Goal: Check status: Check status

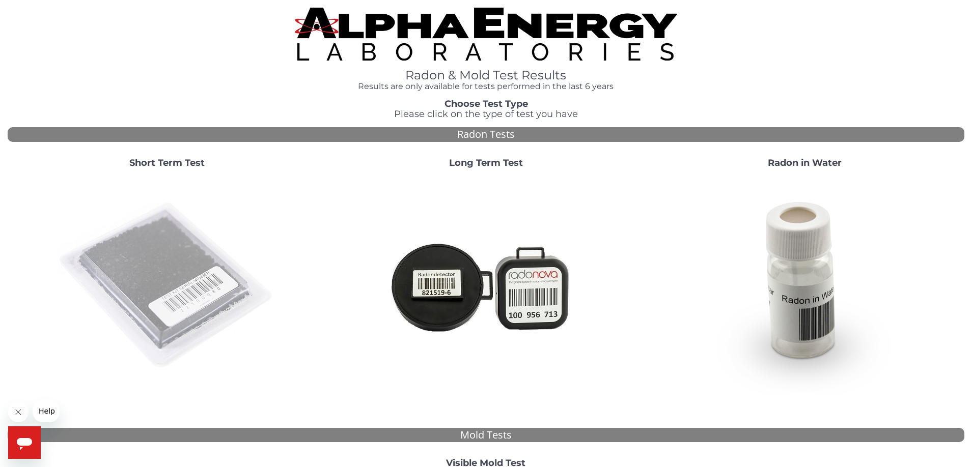
click at [167, 275] on img at bounding box center [167, 286] width 219 height 219
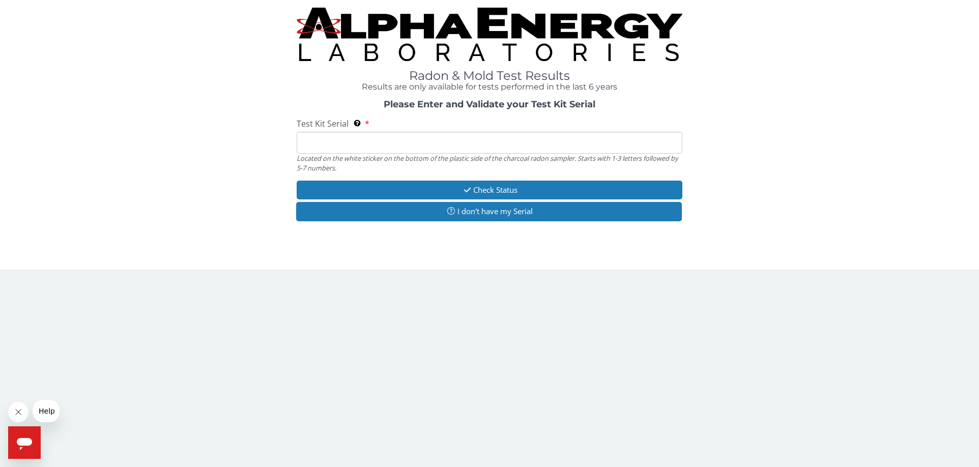
click at [304, 144] on input "Test Kit Serial Located on the white sticker on the bottom of the plastic side …" at bounding box center [490, 143] width 386 height 22
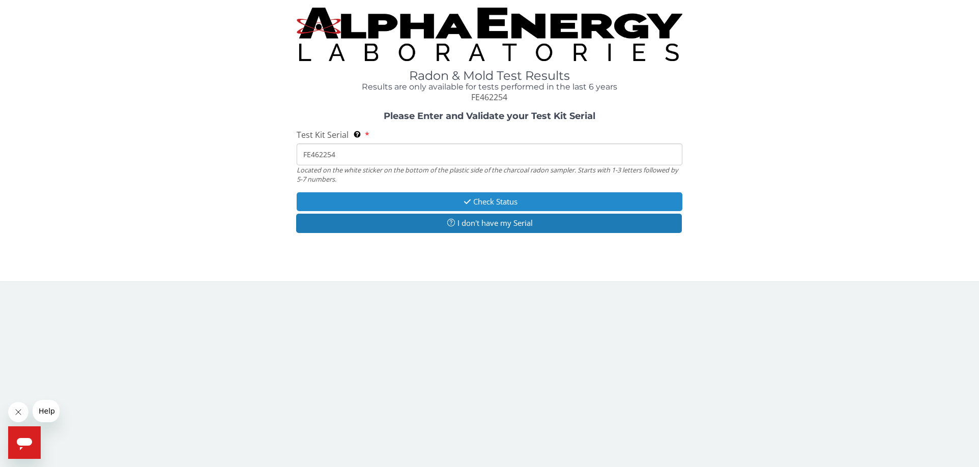
type input "FE462254"
click at [482, 200] on button "Check Status" at bounding box center [490, 201] width 386 height 19
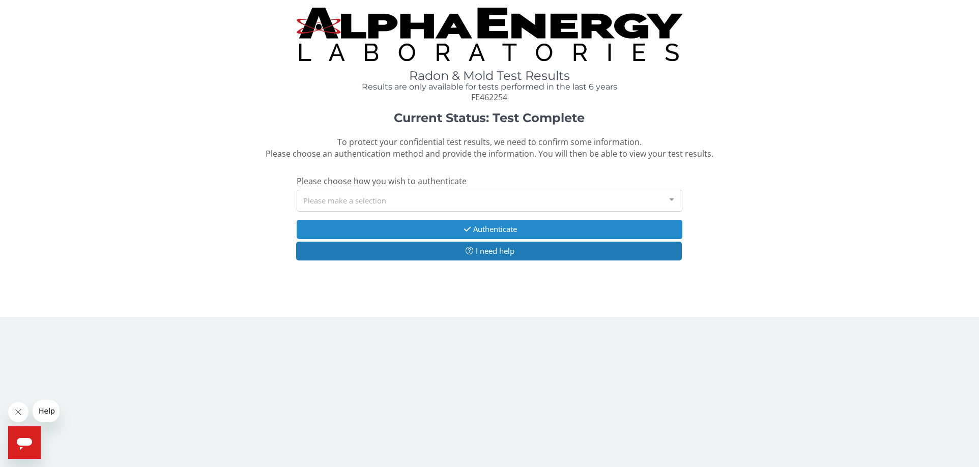
click at [488, 226] on button "Authenticate" at bounding box center [490, 229] width 386 height 19
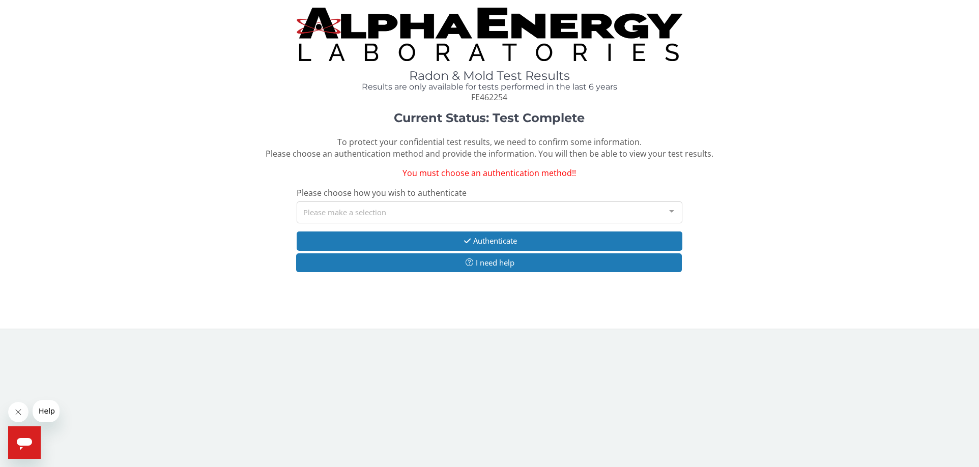
click at [673, 209] on div at bounding box center [672, 211] width 20 height 19
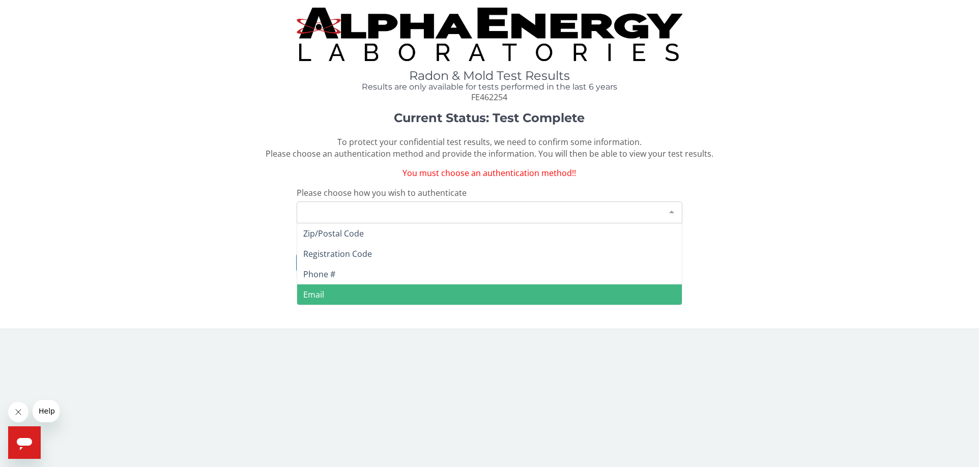
click at [313, 291] on span "Email" at bounding box center [313, 294] width 21 height 11
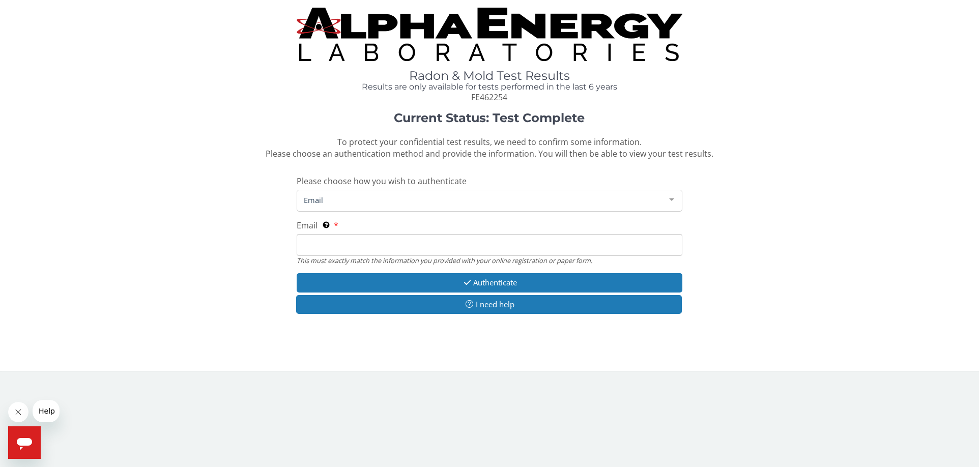
click at [307, 243] on input "Email This must exactly match the information you provided with your online reg…" at bounding box center [490, 245] width 386 height 22
type input "[EMAIL_ADDRESS][DOMAIN_NAME]"
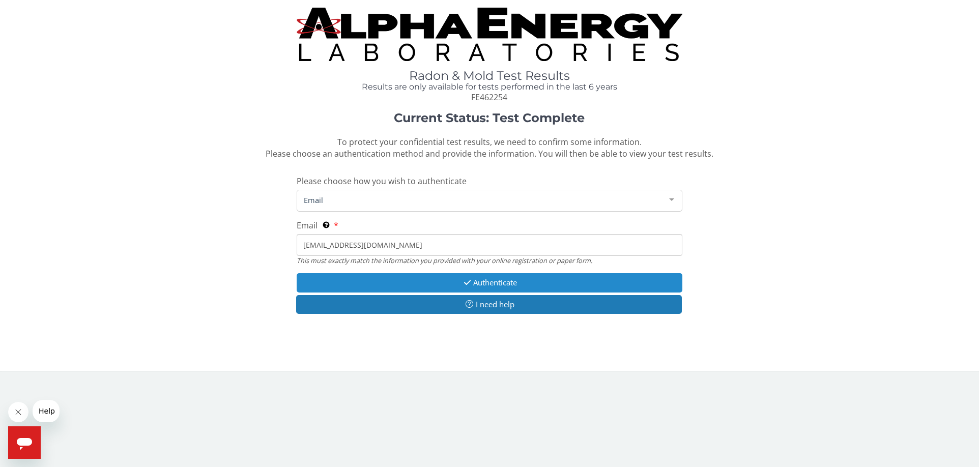
click at [495, 279] on button "Authenticate" at bounding box center [490, 282] width 386 height 19
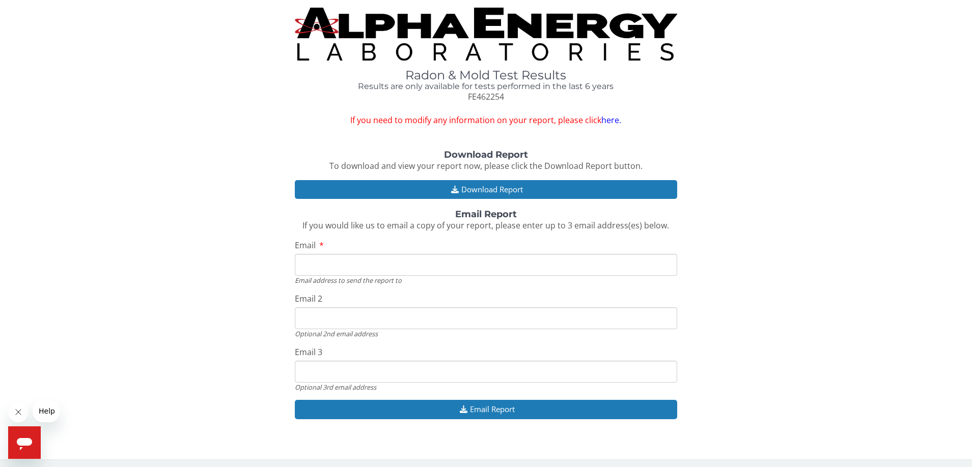
click at [612, 118] on link "here." at bounding box center [611, 120] width 20 height 11
